Goal: Task Accomplishment & Management: Complete application form

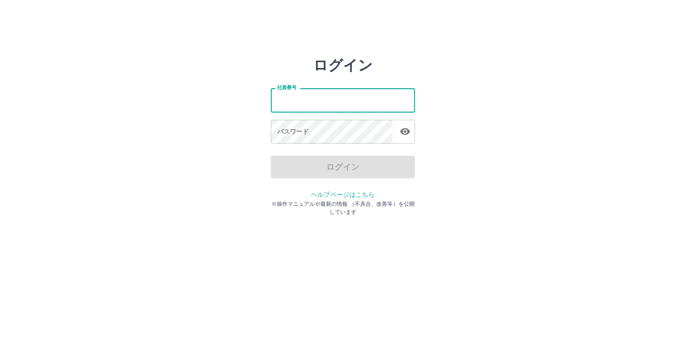
click at [306, 109] on input "社員番号" at bounding box center [343, 100] width 144 height 24
type input "*******"
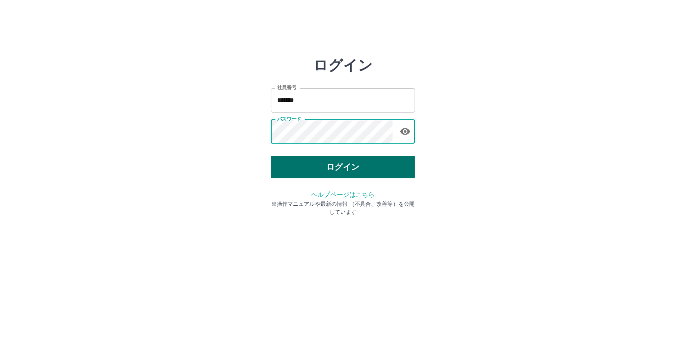
click at [297, 161] on button "ログイン" at bounding box center [343, 167] width 144 height 23
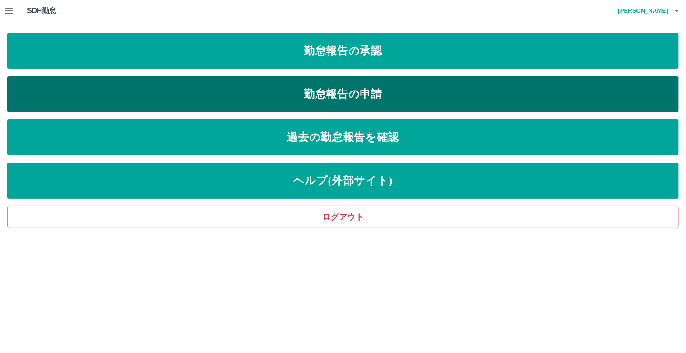
click at [334, 97] on link "勤怠報告の申請" at bounding box center [342, 94] width 671 height 36
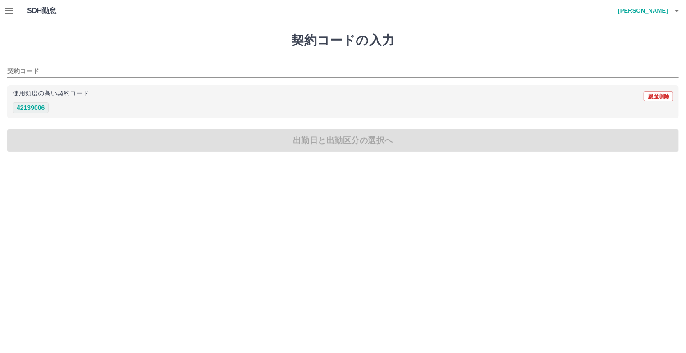
click at [41, 110] on button "42139006" at bounding box center [31, 107] width 36 height 11
type input "********"
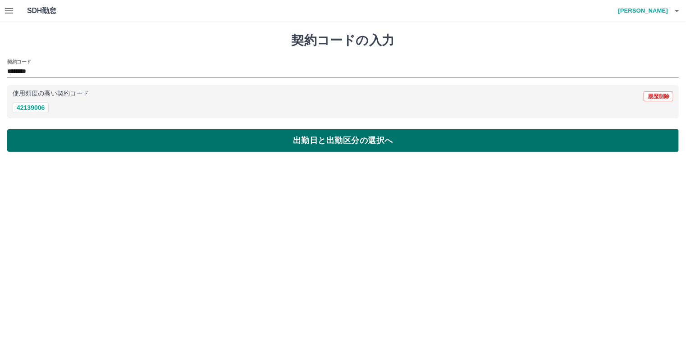
click at [60, 130] on button "出勤日と出勤区分の選択へ" at bounding box center [342, 140] width 671 height 23
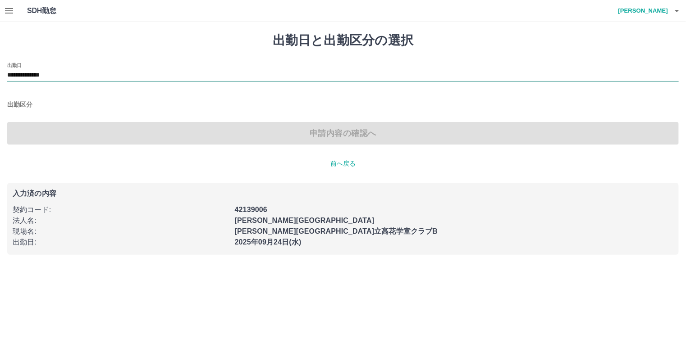
click at [41, 73] on input "**********" at bounding box center [342, 75] width 671 height 11
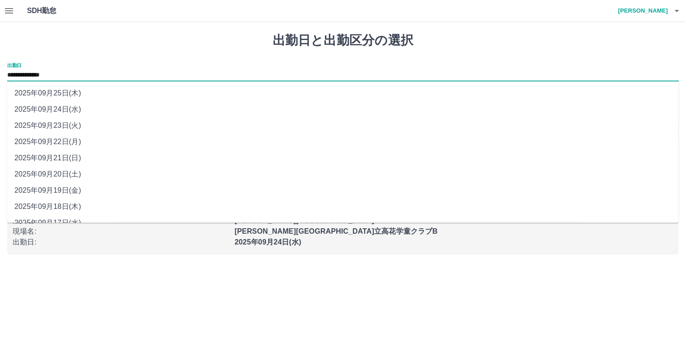
click at [84, 172] on li "2025年09月20日(土)" at bounding box center [342, 174] width 671 height 16
type input "**********"
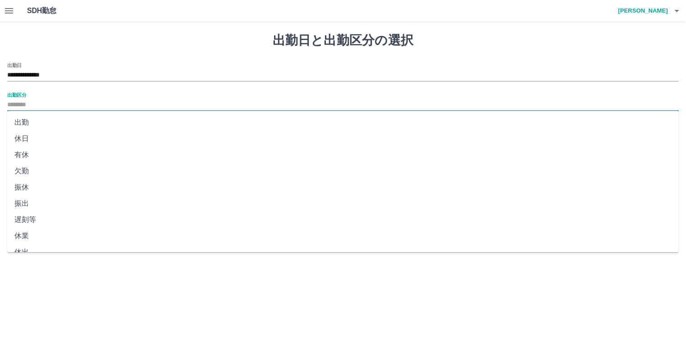
click at [54, 106] on input "出勤区分" at bounding box center [342, 105] width 671 height 11
drag, startPoint x: 34, startPoint y: 122, endPoint x: 40, endPoint y: 140, distance: 19.0
click at [40, 140] on ul "出勤 休日 有休 欠勤 振休 振出 遅刻等 休業 休出 育介休 不就労 産休等 特休 労災 明け 事業所 法定休 休職" at bounding box center [342, 181] width 671 height 141
click at [47, 138] on li "休日" at bounding box center [342, 139] width 671 height 16
type input "**"
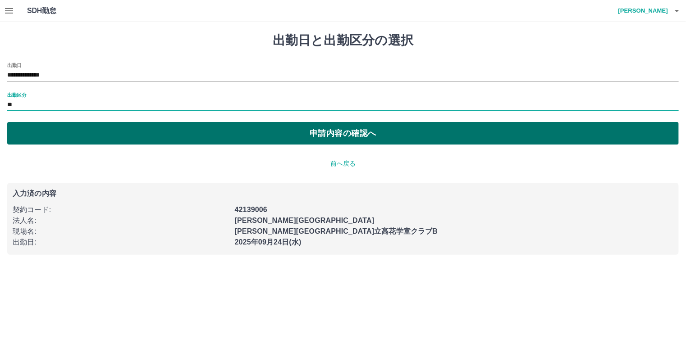
click at [51, 137] on button "申請内容の確認へ" at bounding box center [342, 133] width 671 height 23
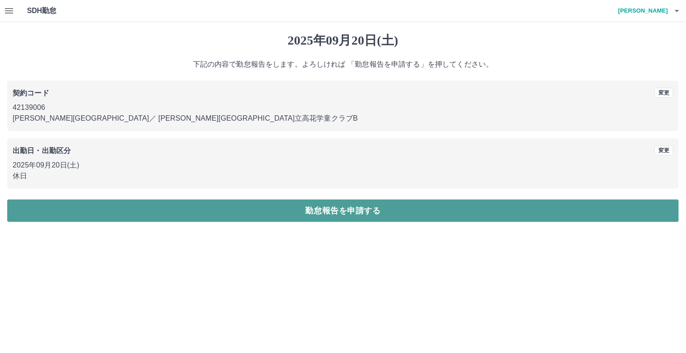
click at [103, 212] on button "勤怠報告を申請する" at bounding box center [342, 211] width 671 height 23
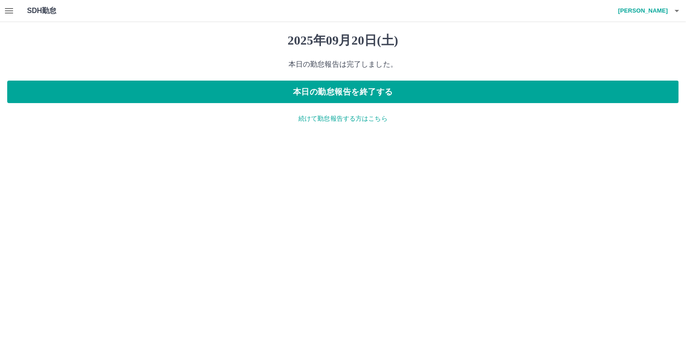
click at [330, 119] on p "続けて勤怠報告する方はこちら" at bounding box center [342, 118] width 671 height 9
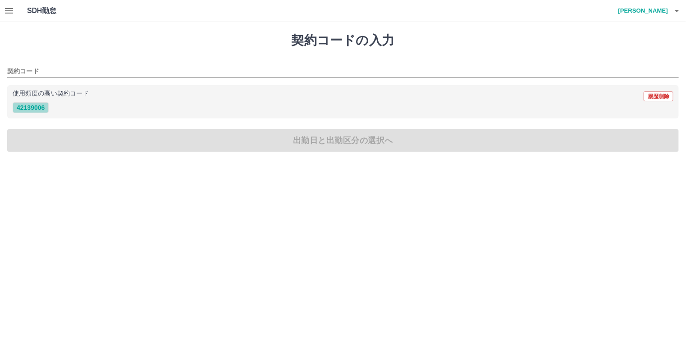
click at [36, 109] on button "42139006" at bounding box center [31, 107] width 36 height 11
type input "********"
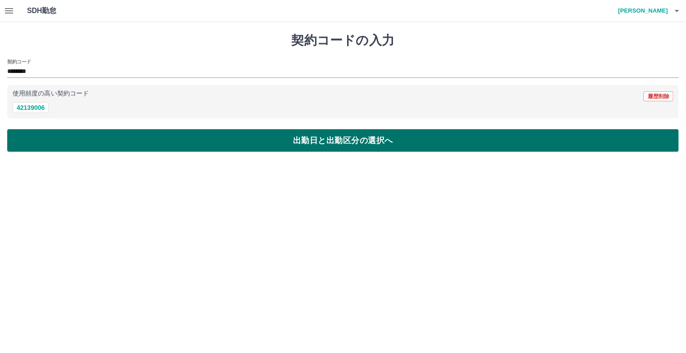
click at [56, 139] on button "出勤日と出勤区分の選択へ" at bounding box center [342, 140] width 671 height 23
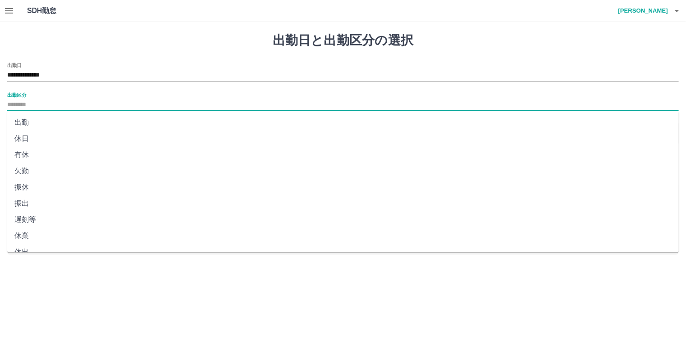
click at [46, 105] on input "出勤区分" at bounding box center [342, 105] width 671 height 11
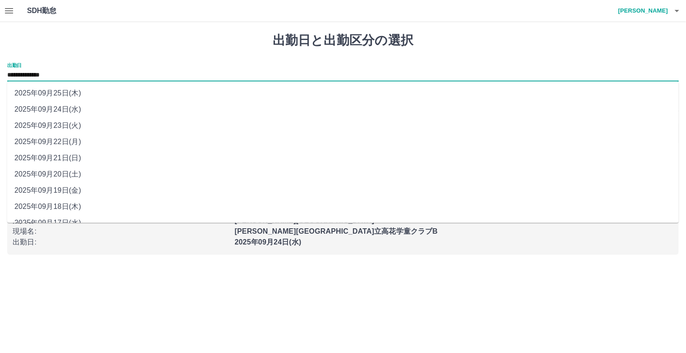
click at [61, 70] on input "**********" at bounding box center [342, 75] width 671 height 11
click at [81, 158] on li "2025年09月21日(日)" at bounding box center [342, 158] width 671 height 16
type input "**********"
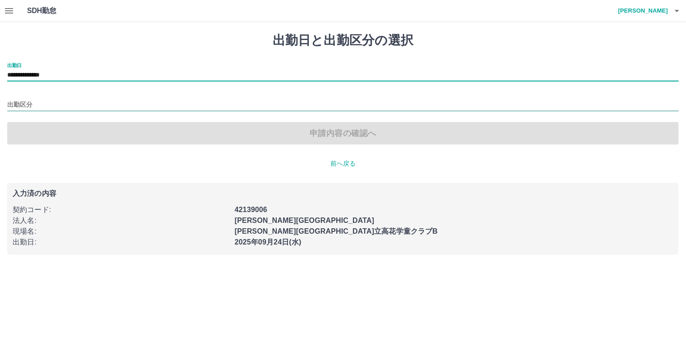
click at [58, 103] on input "出勤区分" at bounding box center [342, 105] width 671 height 11
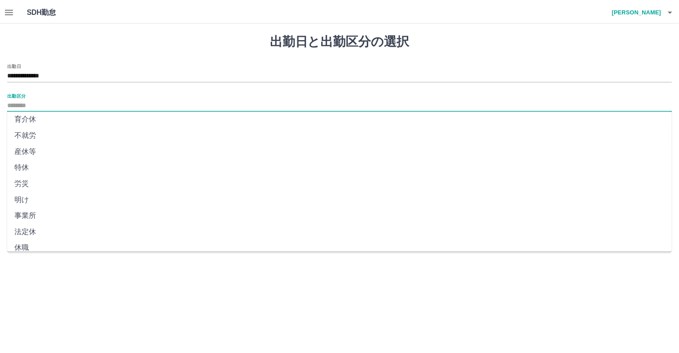
scroll to position [158, 0]
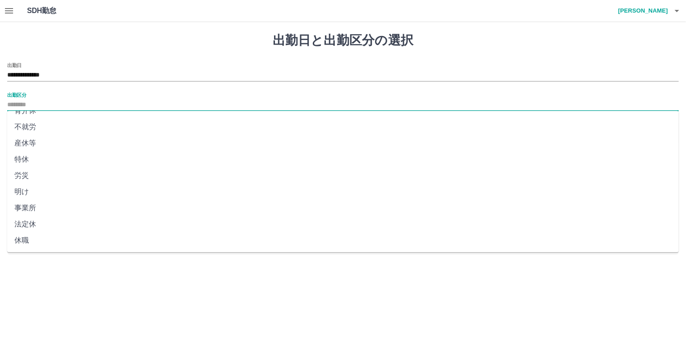
click at [58, 228] on li "法定休" at bounding box center [342, 224] width 671 height 16
type input "***"
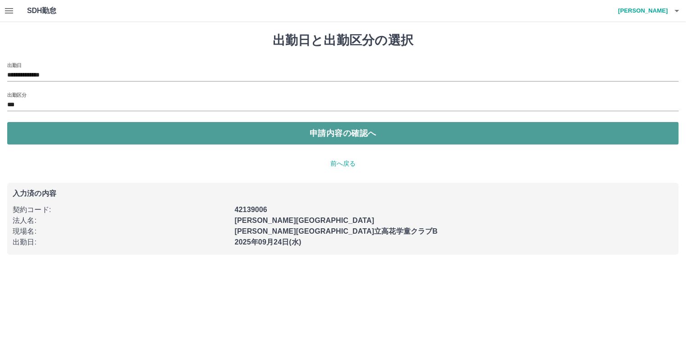
click at [79, 131] on button "申請内容の確認へ" at bounding box center [342, 133] width 671 height 23
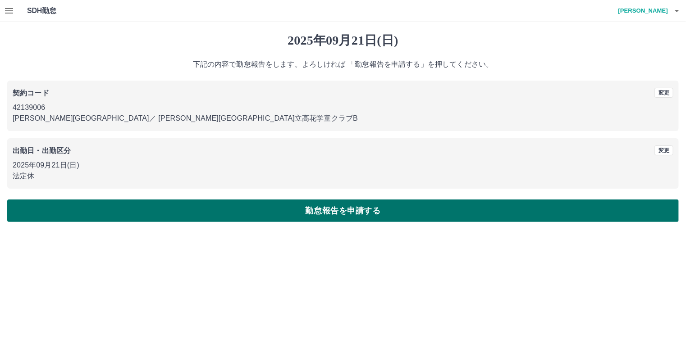
click at [111, 208] on button "勤怠報告を申請する" at bounding box center [342, 211] width 671 height 23
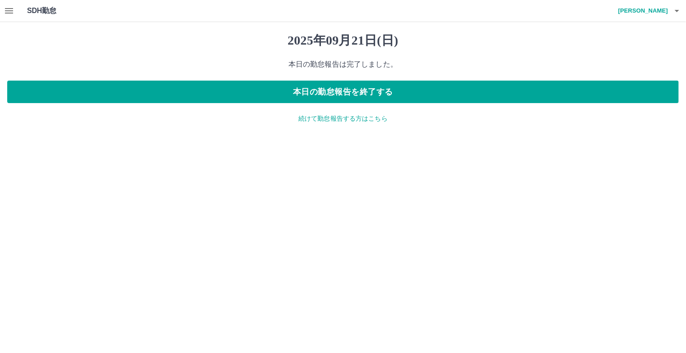
click at [314, 119] on p "続けて勤怠報告する方はこちら" at bounding box center [342, 118] width 671 height 9
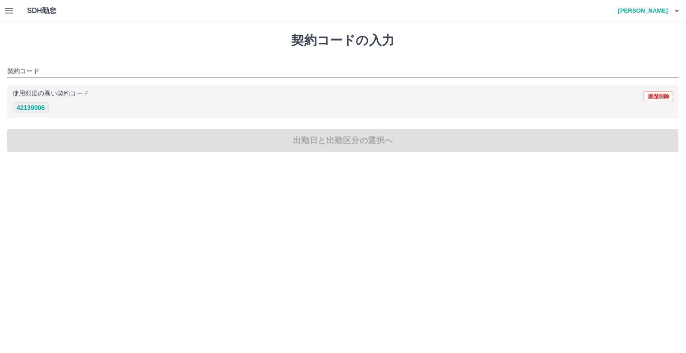
click at [41, 104] on button "42139006" at bounding box center [31, 107] width 36 height 11
type input "********"
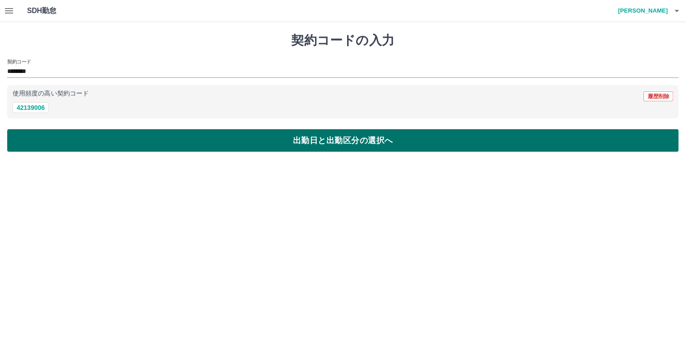
click at [68, 146] on button "出勤日と出勤区分の選択へ" at bounding box center [342, 140] width 671 height 23
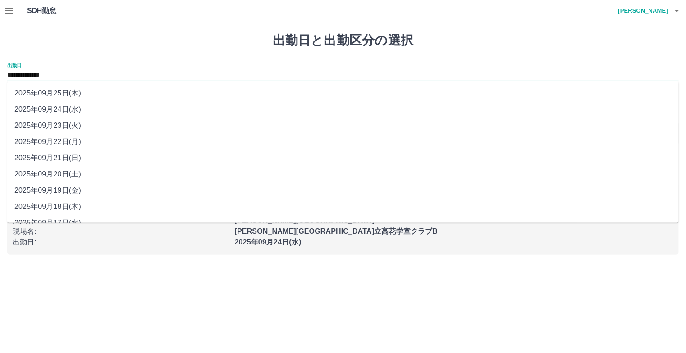
click at [67, 77] on input "**********" at bounding box center [342, 75] width 671 height 11
click at [75, 138] on li "2025年09月22日(月)" at bounding box center [342, 142] width 671 height 16
type input "**********"
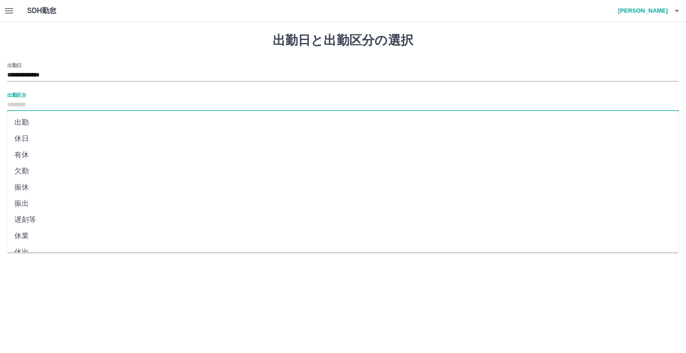
click at [57, 102] on input "出勤区分" at bounding box center [342, 105] width 671 height 11
click at [56, 152] on li "有休" at bounding box center [342, 155] width 671 height 16
type input "**"
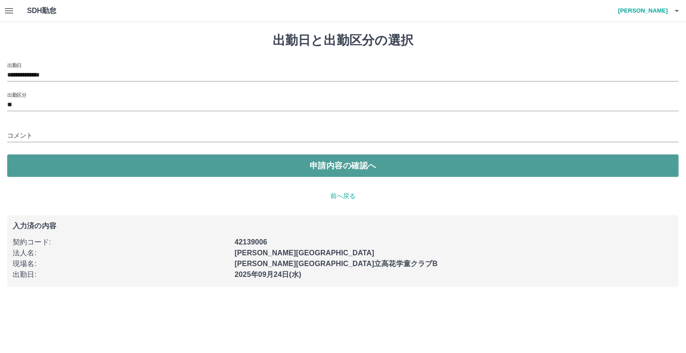
click at [63, 162] on button "申請内容の確認へ" at bounding box center [342, 166] width 671 height 23
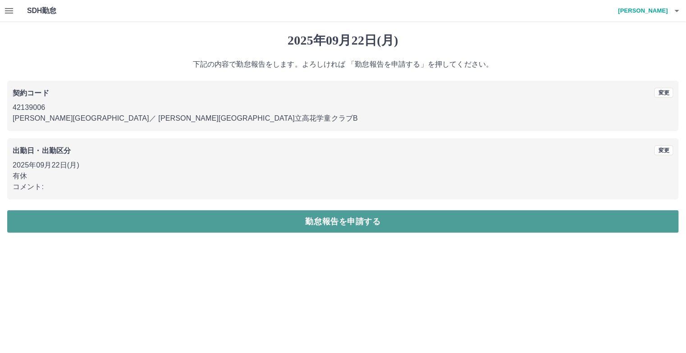
click at [133, 226] on button "勤怠報告を申請する" at bounding box center [342, 221] width 671 height 23
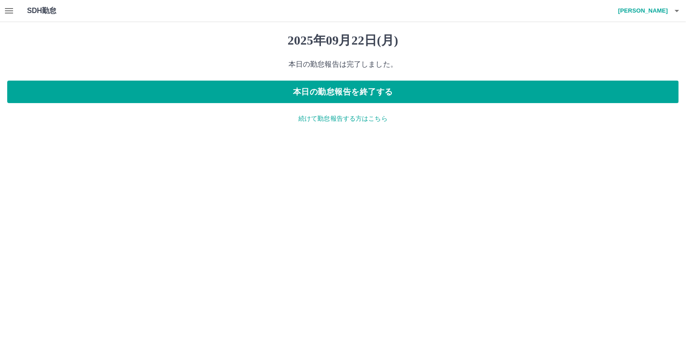
click at [307, 121] on p "続けて勤怠報告する方はこちら" at bounding box center [342, 118] width 671 height 9
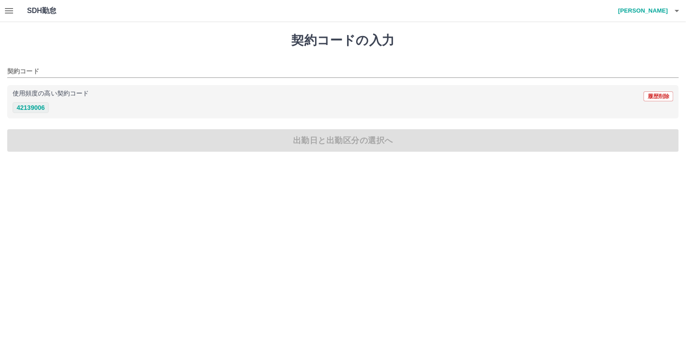
click at [31, 109] on button "42139006" at bounding box center [31, 107] width 36 height 11
type input "********"
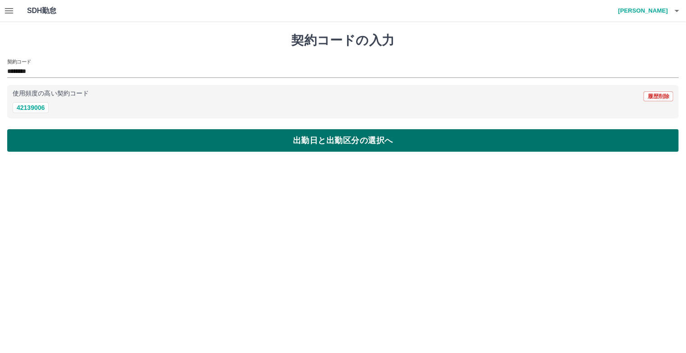
click at [45, 139] on button "出勤日と出勤区分の選択へ" at bounding box center [342, 140] width 671 height 23
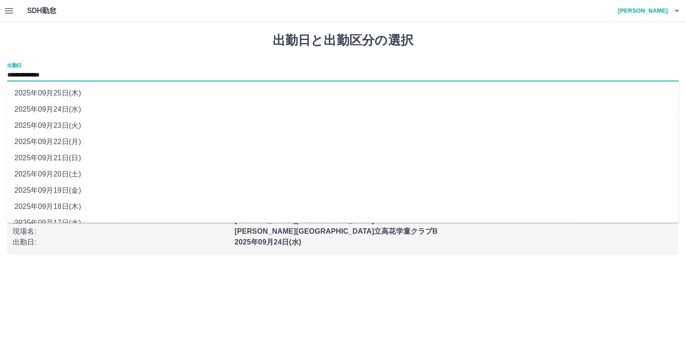
click at [54, 76] on input "**********" at bounding box center [342, 75] width 671 height 11
click at [58, 128] on li "2025年09月23日(火)" at bounding box center [342, 126] width 671 height 16
type input "**********"
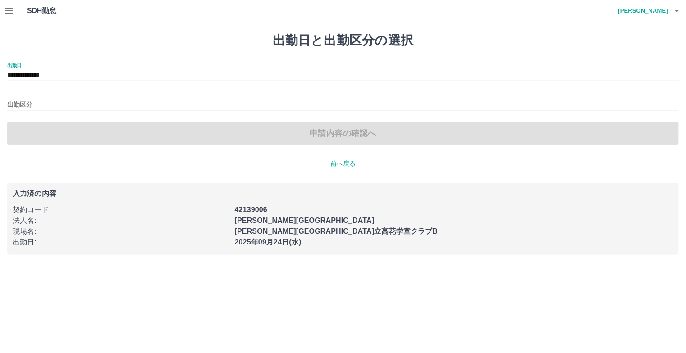
click at [44, 104] on input "出勤区分" at bounding box center [342, 105] width 671 height 11
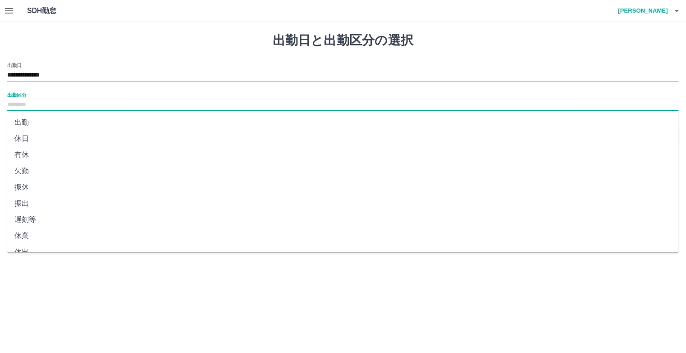
click at [45, 142] on li "休日" at bounding box center [342, 139] width 671 height 16
type input "**"
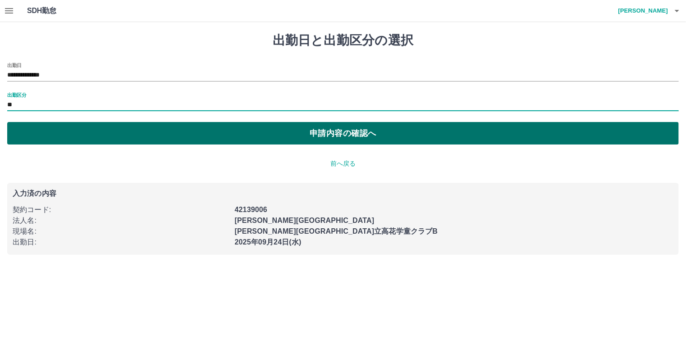
click at [67, 141] on button "申請内容の確認へ" at bounding box center [342, 133] width 671 height 23
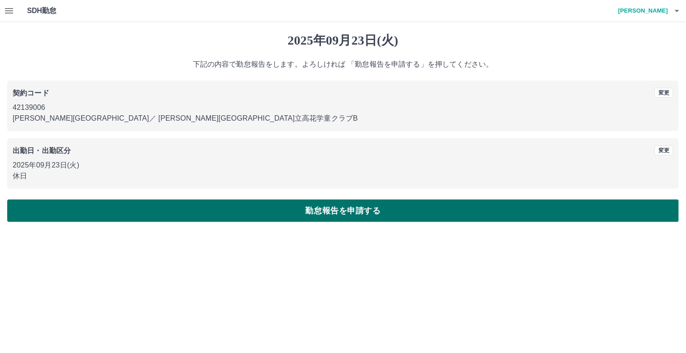
drag, startPoint x: 110, startPoint y: 191, endPoint x: 120, endPoint y: 205, distance: 17.9
click at [113, 196] on div "2025年09月23日(火) 下記の内容で勤怠報告をします。よろしければ 「勤怠報告を申請する」を押してください。 契約コード 変更 42139006 印西市…" at bounding box center [343, 127] width 686 height 211
click at [120, 205] on button "勤怠報告を申請する" at bounding box center [342, 211] width 671 height 23
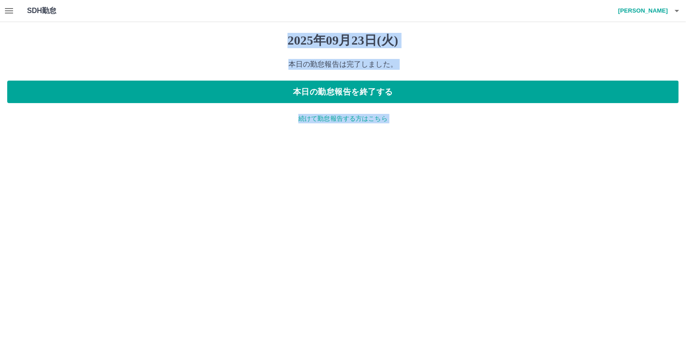
click at [227, 134] on html "SDH勤怠 鈴木　亮太 2025年09月23日(火) 本日の勤怠報告は完了しました。 本日の勤怠報告を終了する 続けて勤怠報告する方はこちら SDH勤怠" at bounding box center [343, 67] width 686 height 134
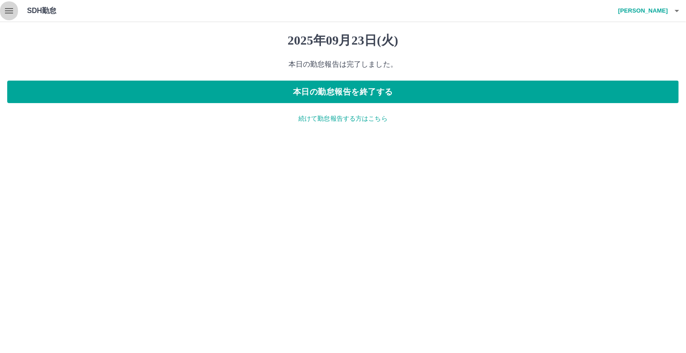
click at [18, 11] on button "button" at bounding box center [9, 11] width 18 height 22
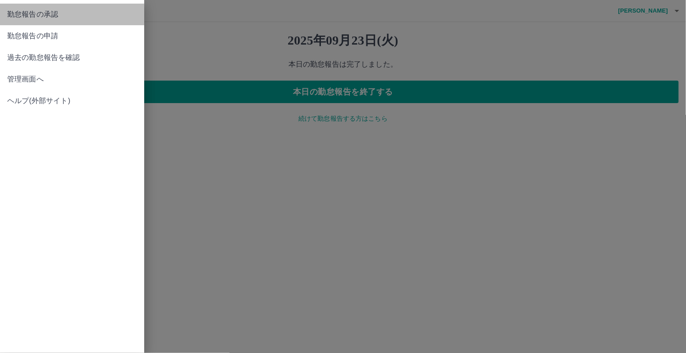
click at [34, 16] on span "勤怠報告の承認" at bounding box center [72, 14] width 130 height 11
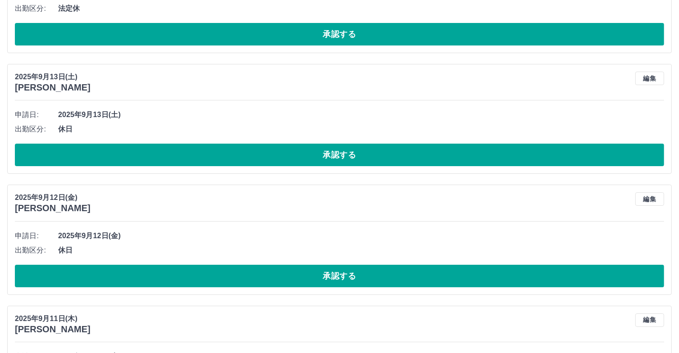
scroll to position [3359, 0]
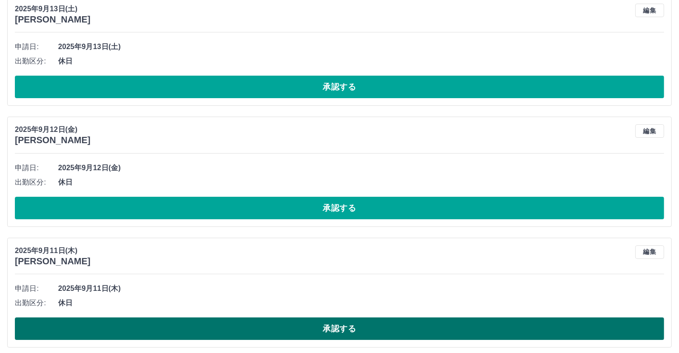
click at [463, 320] on button "承認する" at bounding box center [339, 329] width 649 height 23
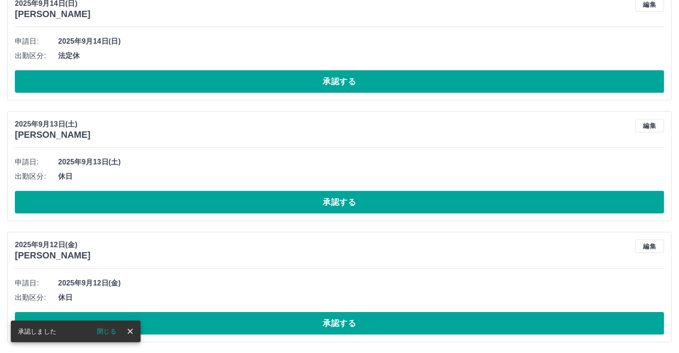
scroll to position [3239, 0]
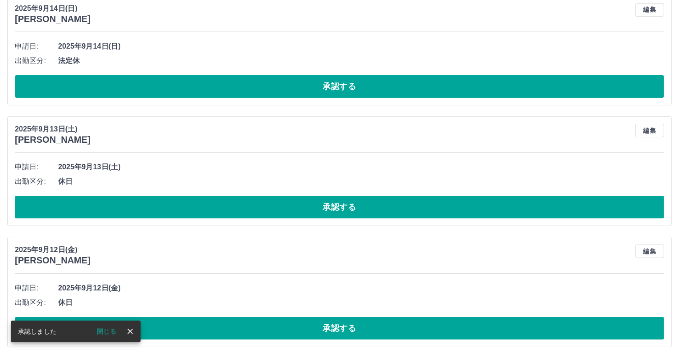
click at [463, 320] on button "承認する" at bounding box center [339, 328] width 649 height 23
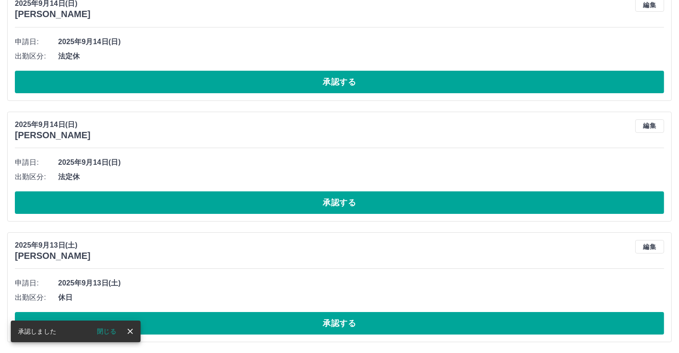
scroll to position [3118, 0]
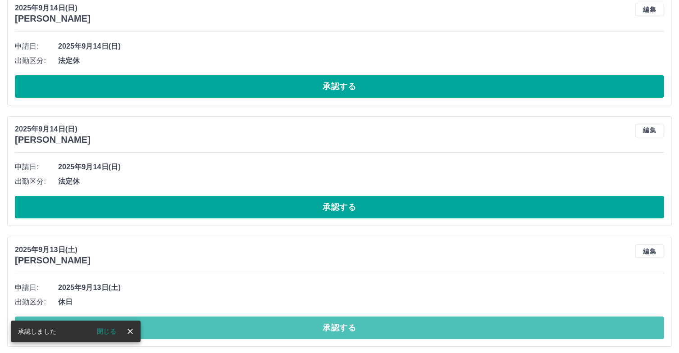
click at [463, 320] on button "承認する" at bounding box center [339, 328] width 649 height 23
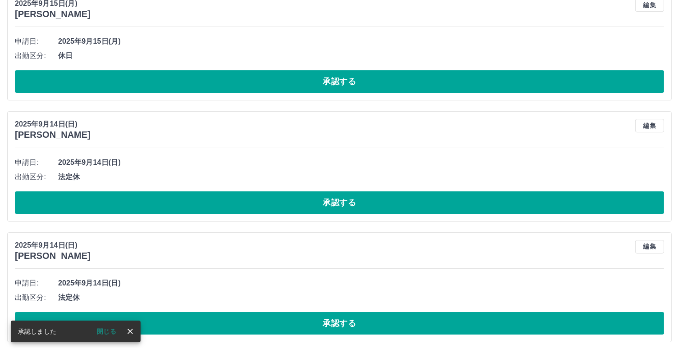
scroll to position [2998, 0]
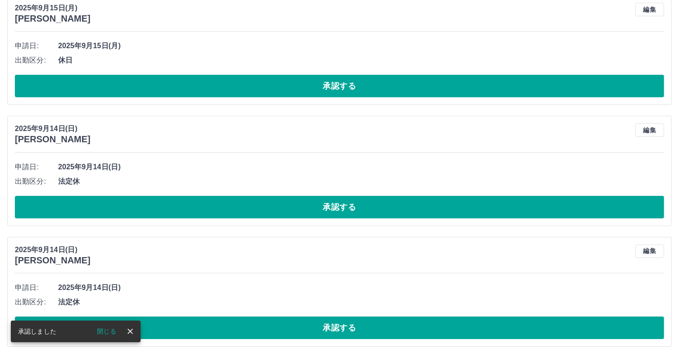
click at [463, 320] on button "承認する" at bounding box center [339, 328] width 649 height 23
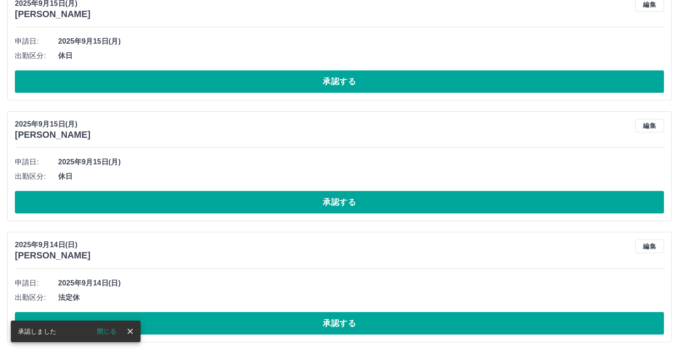
scroll to position [2877, 0]
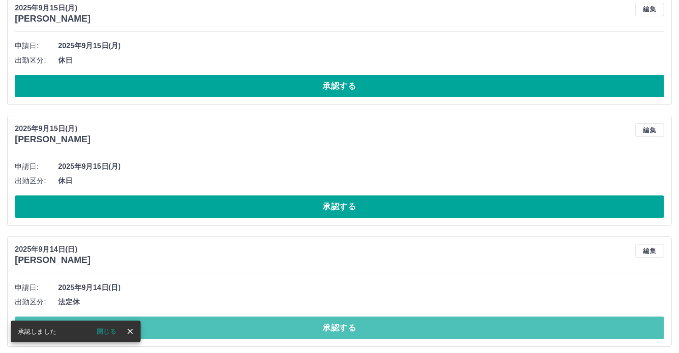
click at [463, 320] on button "承認する" at bounding box center [339, 328] width 649 height 23
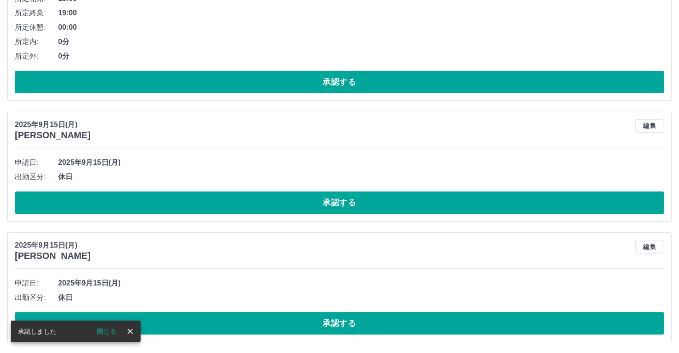
scroll to position [2756, 0]
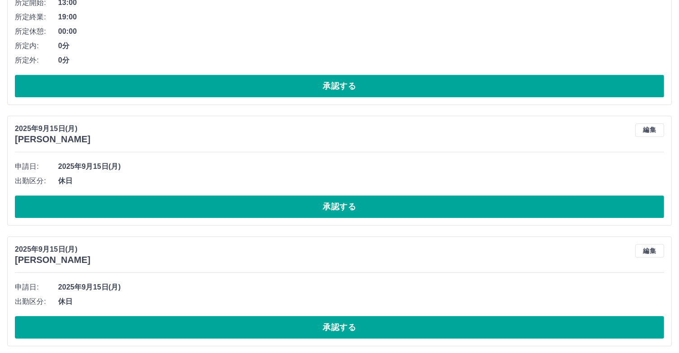
click at [463, 320] on button "承認する" at bounding box center [339, 327] width 649 height 23
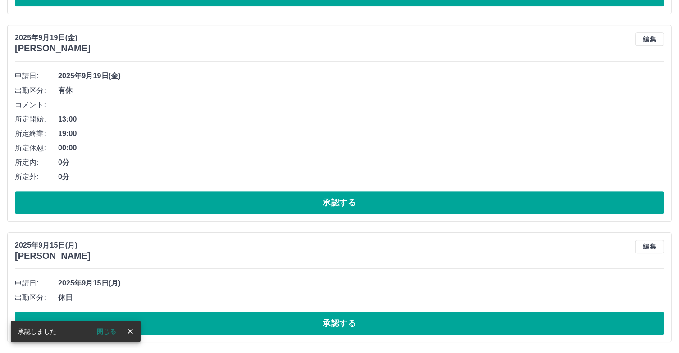
scroll to position [2635, 0]
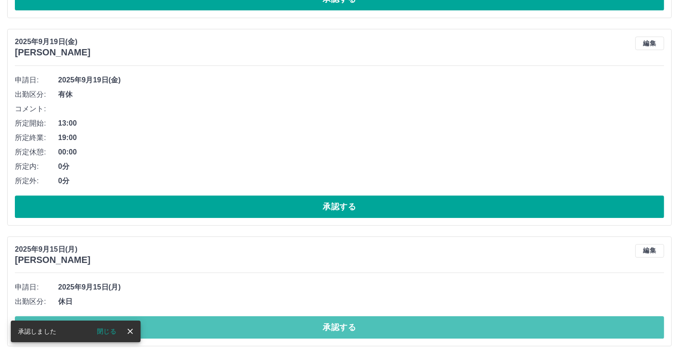
click at [463, 320] on button "承認する" at bounding box center [339, 327] width 649 height 23
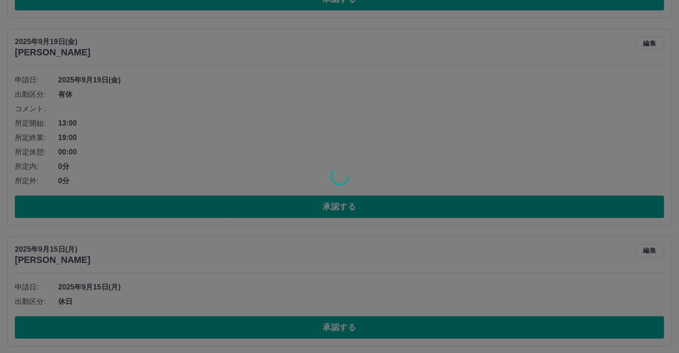
scroll to position [2515, 0]
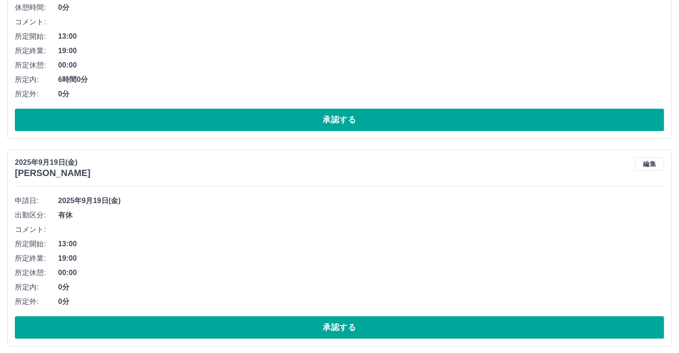
click at [463, 320] on button "承認する" at bounding box center [339, 327] width 649 height 23
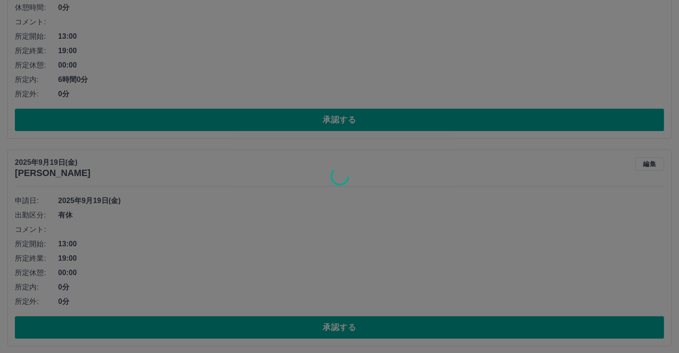
scroll to position [2308, 0]
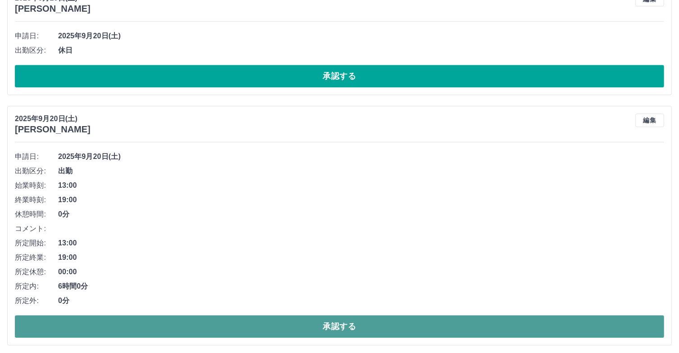
click at [478, 318] on button "承認する" at bounding box center [339, 326] width 649 height 23
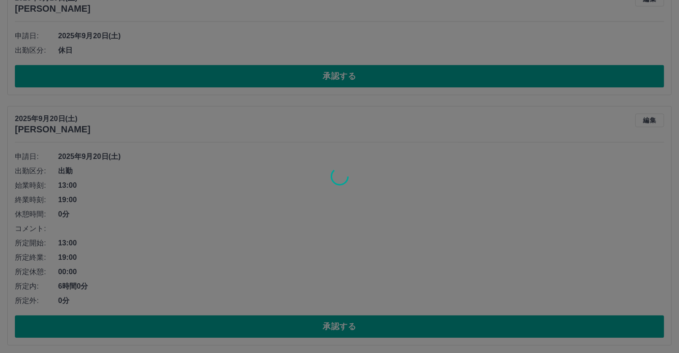
scroll to position [2057, 0]
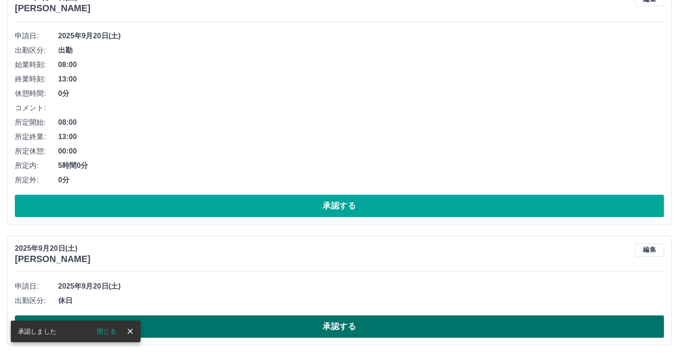
click at [441, 319] on button "承認する" at bounding box center [339, 326] width 649 height 23
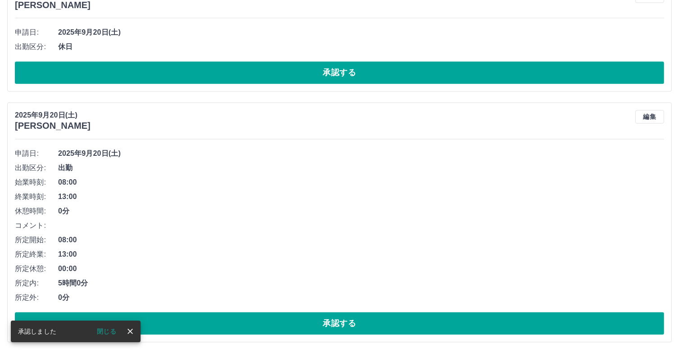
scroll to position [1936, 0]
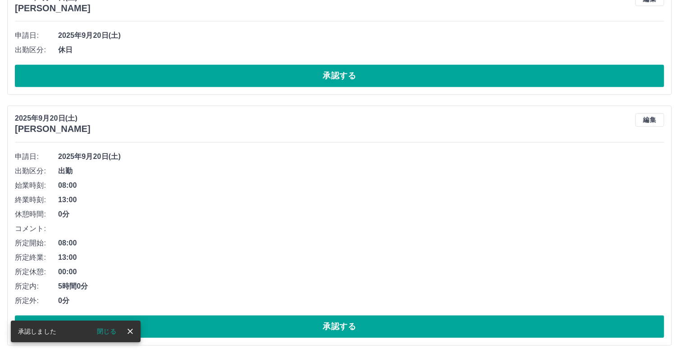
click at [441, 319] on button "承認する" at bounding box center [339, 326] width 649 height 23
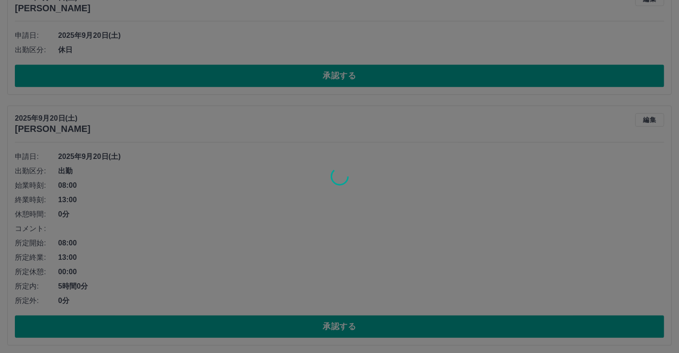
scroll to position [1686, 0]
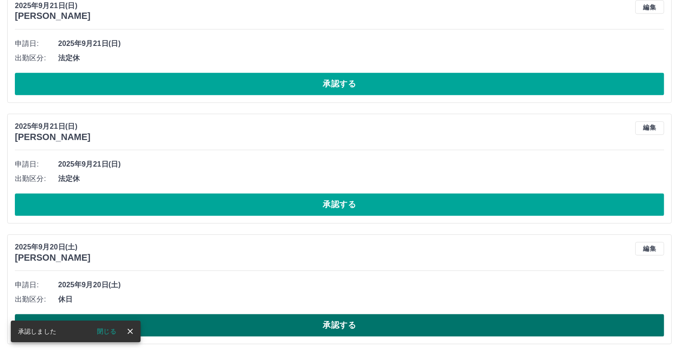
click at [469, 315] on button "承認する" at bounding box center [339, 326] width 649 height 23
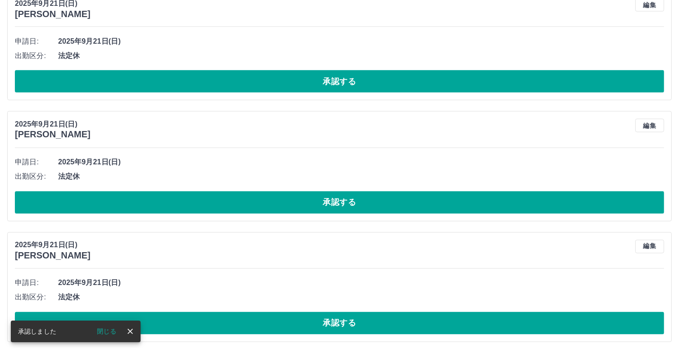
scroll to position [1565, 0]
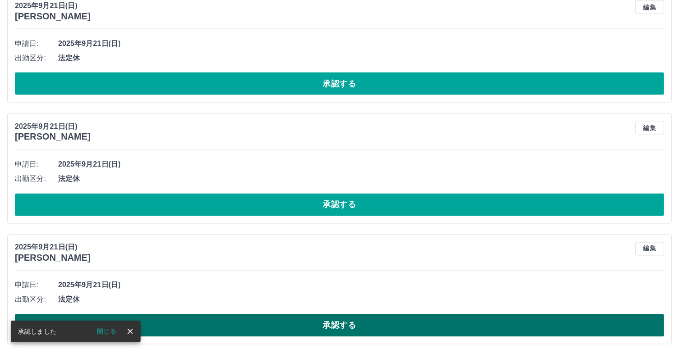
click at [470, 324] on button "承認する" at bounding box center [339, 326] width 649 height 23
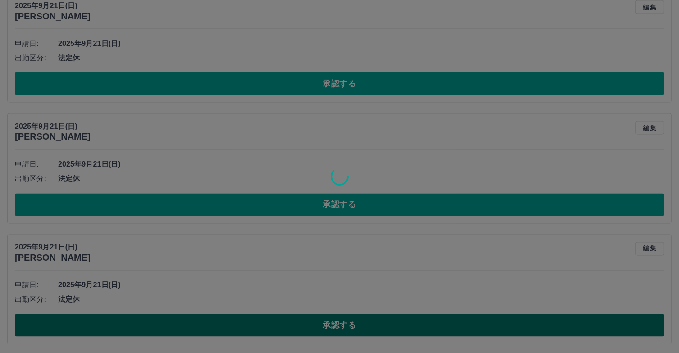
scroll to position [1445, 0]
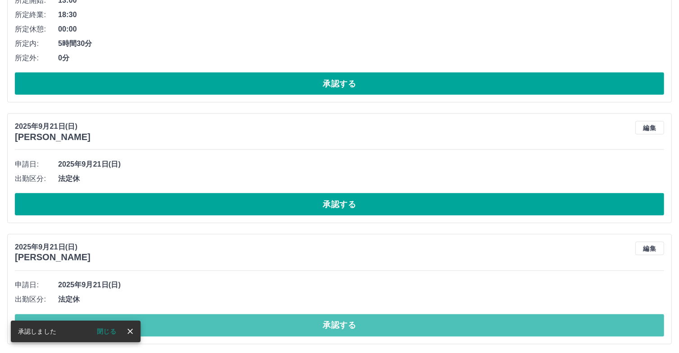
click at [470, 324] on button "承認する" at bounding box center [339, 326] width 649 height 23
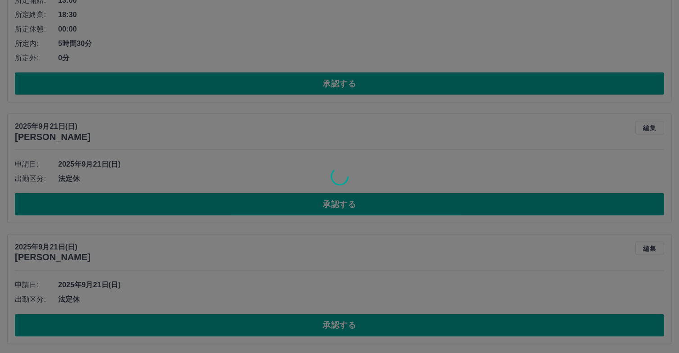
scroll to position [1324, 0]
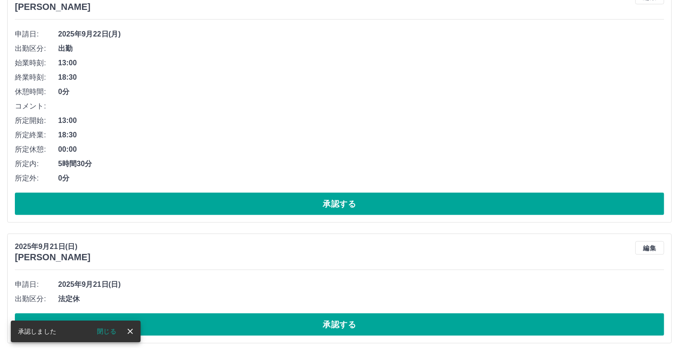
click at [470, 324] on button "承認する" at bounding box center [339, 325] width 649 height 23
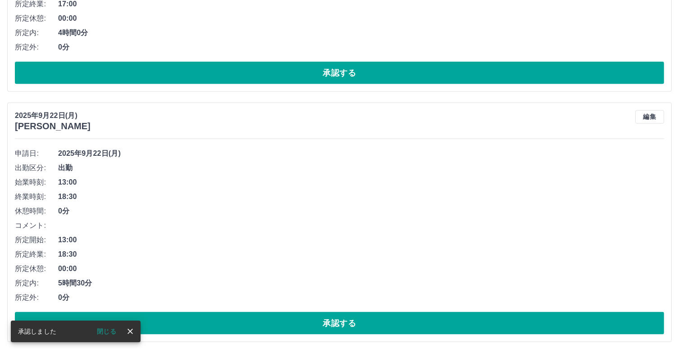
scroll to position [1204, 0]
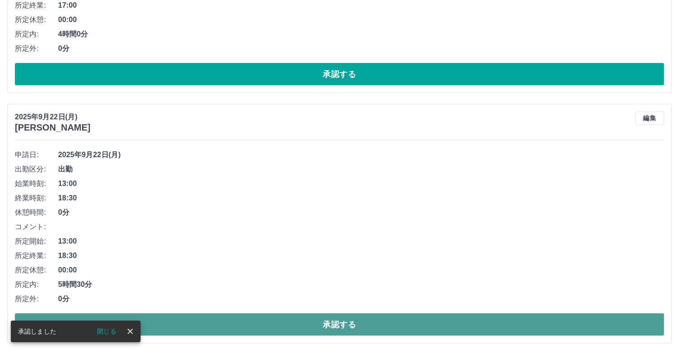
click at [459, 318] on button "承認する" at bounding box center [339, 325] width 649 height 23
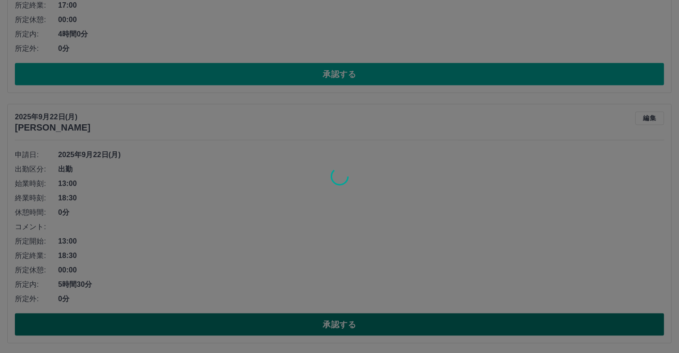
scroll to position [953, 0]
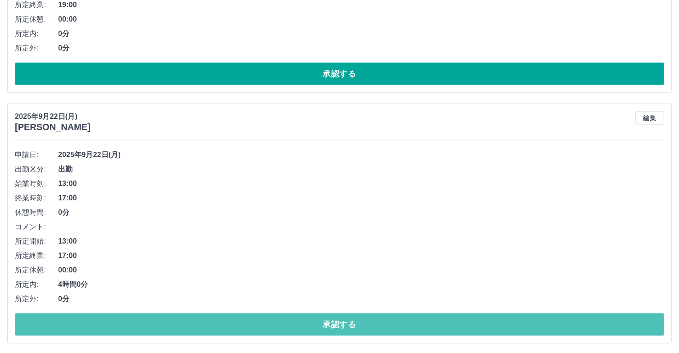
click at [459, 318] on button "承認する" at bounding box center [339, 325] width 649 height 23
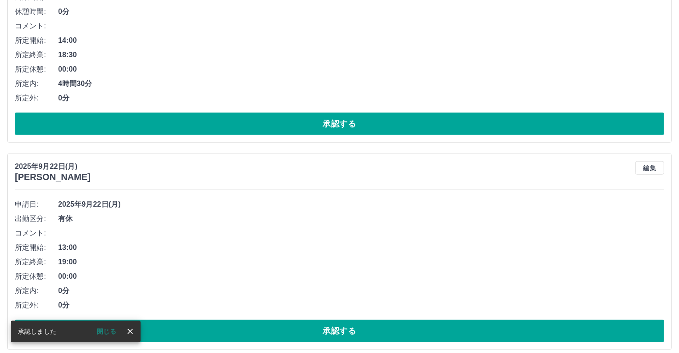
scroll to position [703, 0]
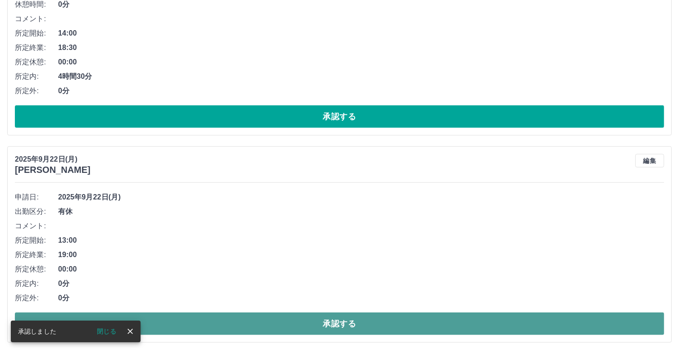
click at [464, 323] on button "承認する" at bounding box center [339, 324] width 649 height 23
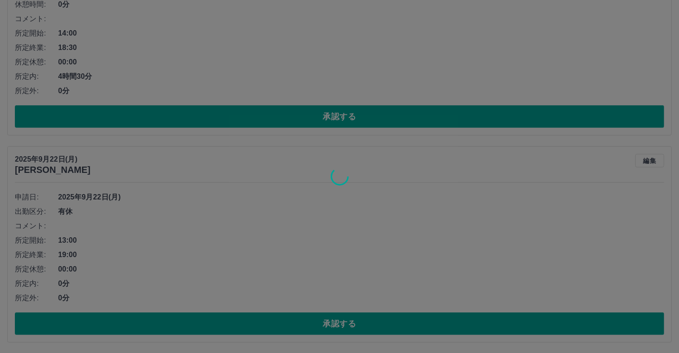
scroll to position [496, 0]
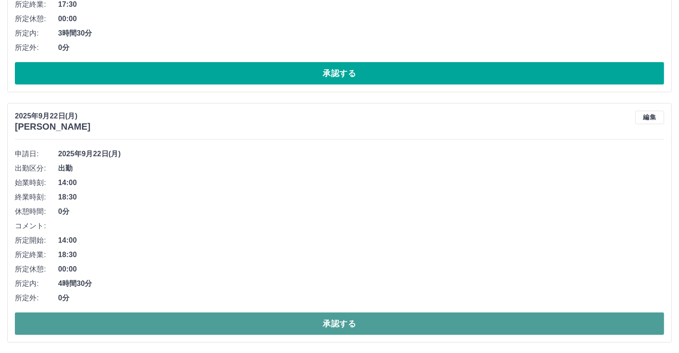
click at [556, 333] on button "承認する" at bounding box center [339, 324] width 649 height 23
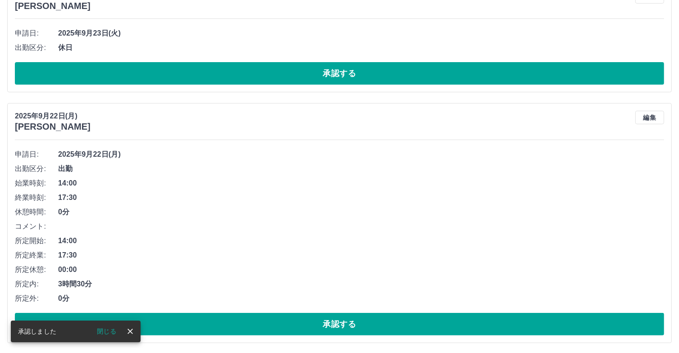
scroll to position [245, 0]
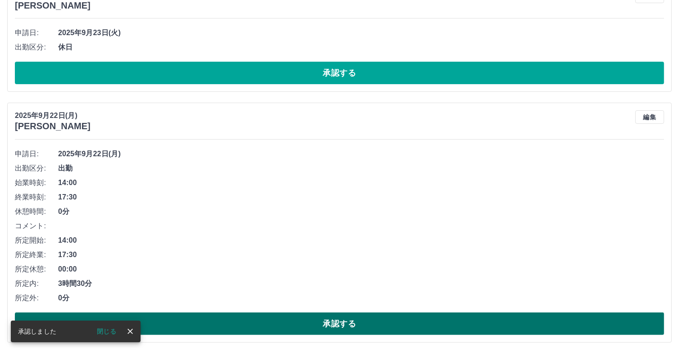
click at [460, 317] on button "承認する" at bounding box center [339, 324] width 649 height 23
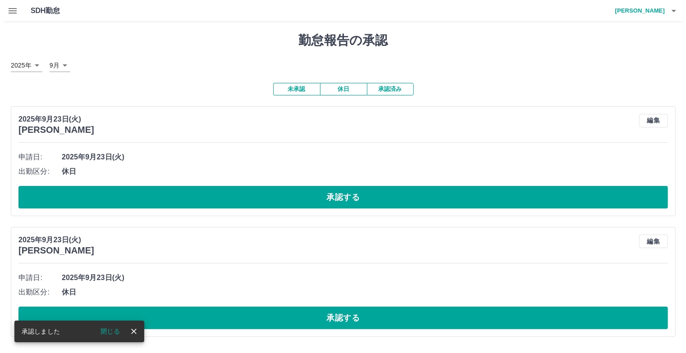
scroll to position [0, 0]
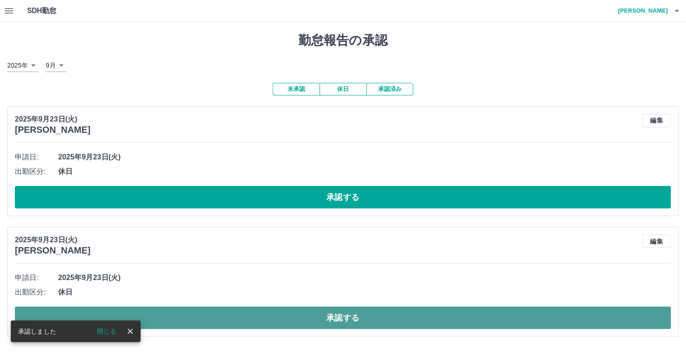
click at [415, 317] on button "承認する" at bounding box center [343, 318] width 656 height 23
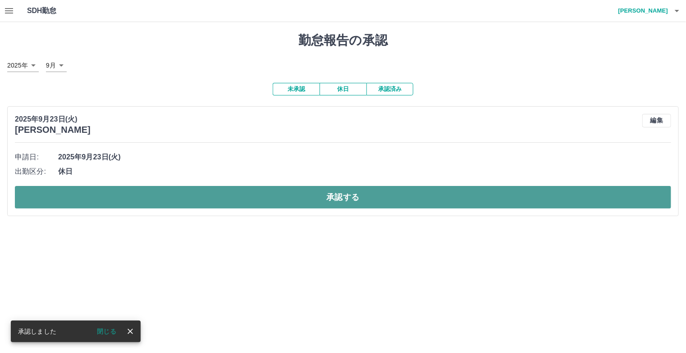
click at [465, 201] on button "承認する" at bounding box center [343, 197] width 656 height 23
